Goal: Navigation & Orientation: Understand site structure

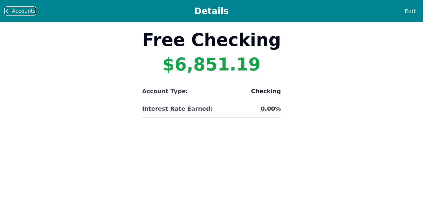
click at [21, 11] on span "Accounts" at bounding box center [24, 11] width 24 height 8
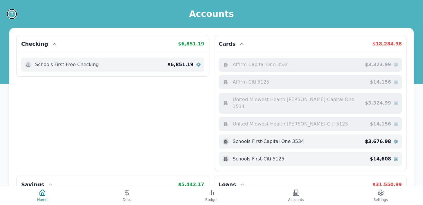
click at [8, 15] on icon "Help" at bounding box center [11, 13] width 9 height 9
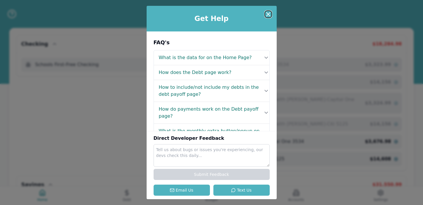
click at [269, 11] on icon at bounding box center [268, 14] width 7 height 7
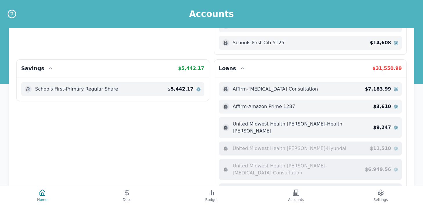
scroll to position [217, 0]
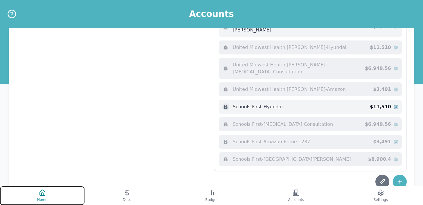
click at [40, 191] on icon at bounding box center [42, 193] width 5 height 6
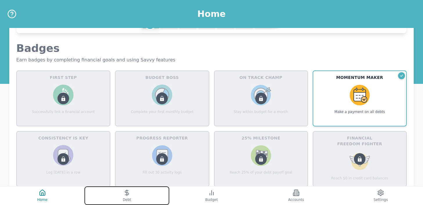
click at [123, 190] on button "Debt" at bounding box center [127, 195] width 85 height 19
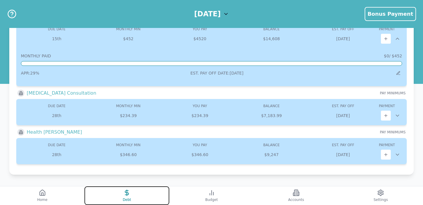
scroll to position [168, 0]
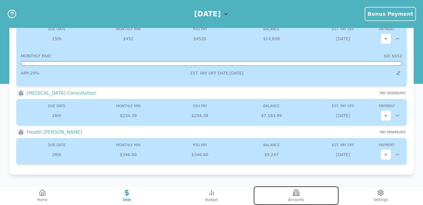
click at [286, 191] on button "Accounts" at bounding box center [296, 195] width 85 height 19
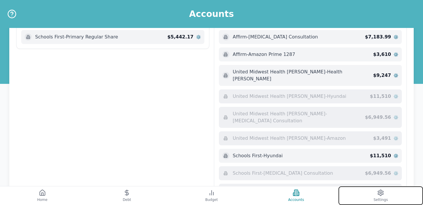
click at [378, 194] on icon at bounding box center [381, 192] width 7 height 7
